Goal: Transaction & Acquisition: Purchase product/service

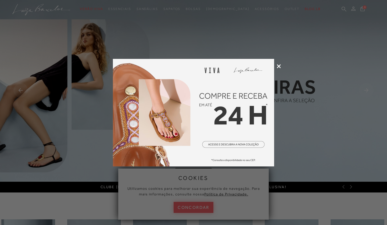
click at [280, 65] on icon at bounding box center [279, 66] width 4 height 4
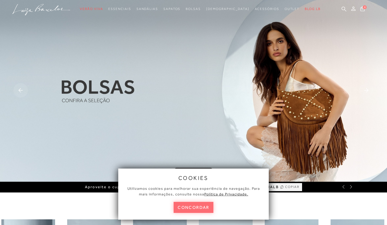
click at [195, 207] on button "concordar" at bounding box center [194, 207] width 40 height 11
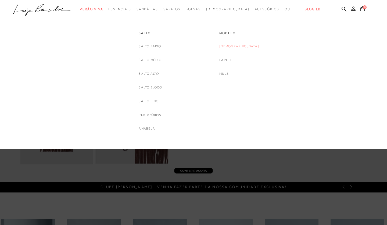
click at [243, 47] on link "[DEMOGRAPHIC_DATA]" at bounding box center [240, 47] width 40 height 6
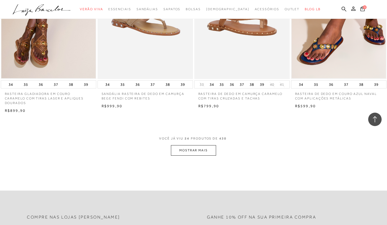
scroll to position [999, 0]
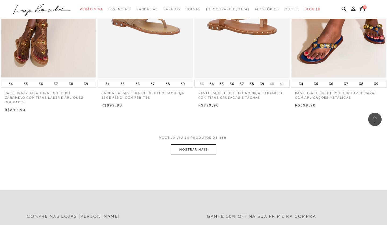
click at [205, 155] on button "MOSTRAR MAIS" at bounding box center [193, 149] width 45 height 10
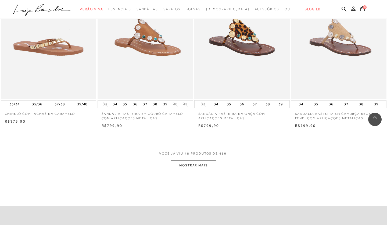
scroll to position [2067, 0]
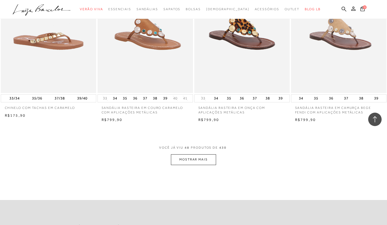
click at [203, 165] on button "MOSTRAR MAIS" at bounding box center [193, 159] width 45 height 10
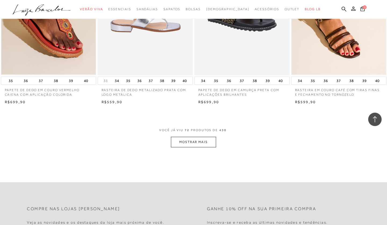
scroll to position [0, 0]
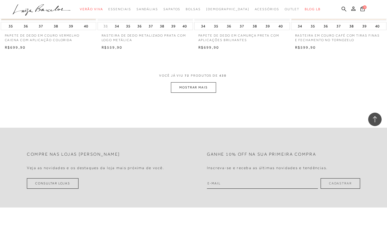
click at [200, 93] on button "MOSTRAR MAIS" at bounding box center [193, 87] width 45 height 10
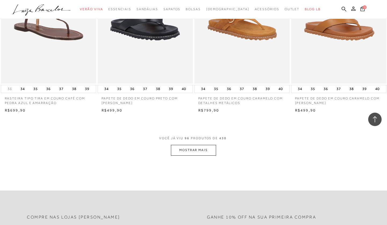
scroll to position [4222, 0]
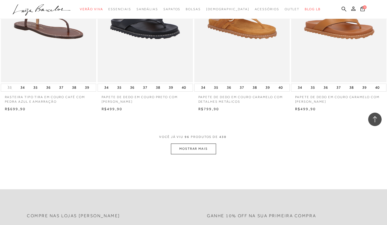
click at [196, 154] on button "MOSTRAR MAIS" at bounding box center [193, 149] width 45 height 10
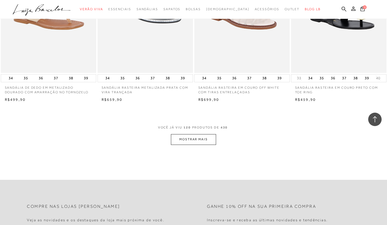
scroll to position [5298, 0]
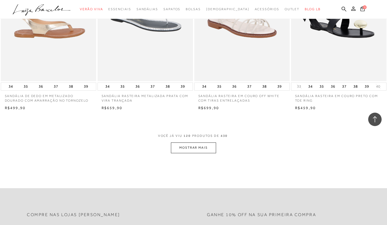
click at [44, 78] on img at bounding box center [48, 9] width 95 height 143
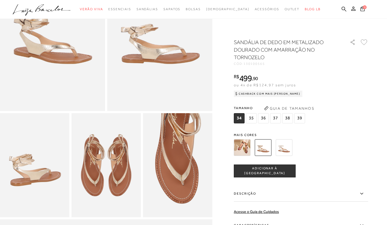
scroll to position [86, 0]
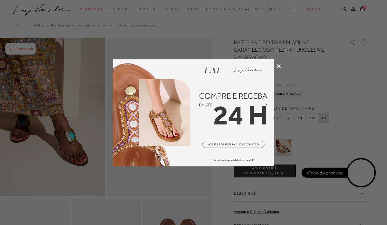
click at [282, 64] on div at bounding box center [193, 112] width 387 height 225
click at [279, 66] on icon at bounding box center [279, 66] width 4 height 4
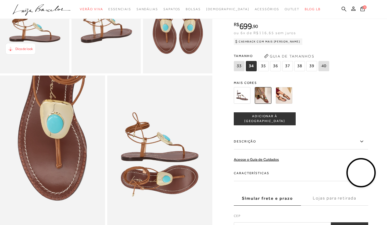
scroll to position [229, 0]
click at [296, 61] on button "Guia de Tamanhos" at bounding box center [290, 56] width 54 height 9
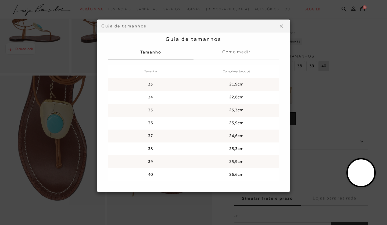
click at [282, 27] on img at bounding box center [281, 25] width 3 height 3
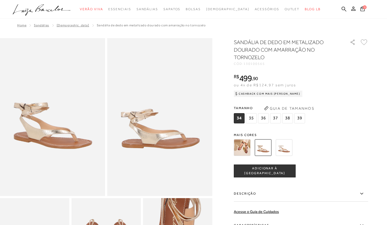
click at [285, 148] on img at bounding box center [284, 147] width 17 height 17
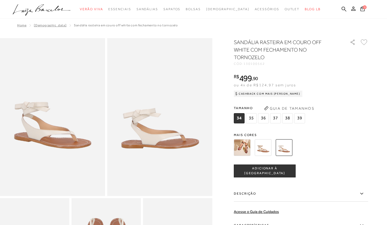
click at [243, 148] on img at bounding box center [242, 147] width 17 height 17
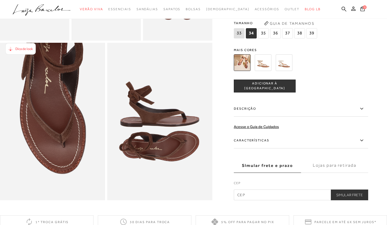
scroll to position [149, 0]
